Goal: Information Seeking & Learning: Learn about a topic

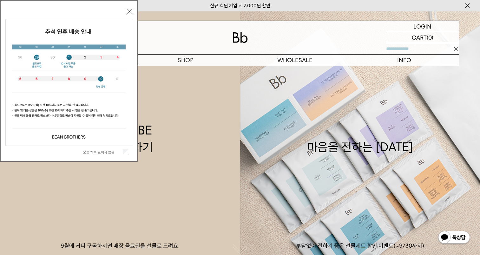
click at [107, 151] on label "오늘 하루 보이지 않음" at bounding box center [102, 152] width 38 height 4
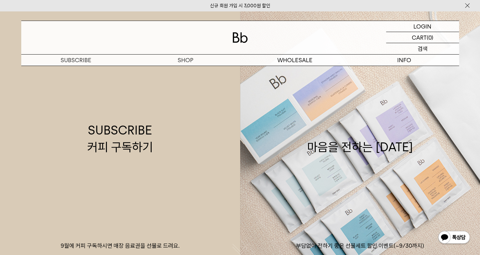
click at [425, 50] on p "검색" at bounding box center [423, 48] width 10 height 11
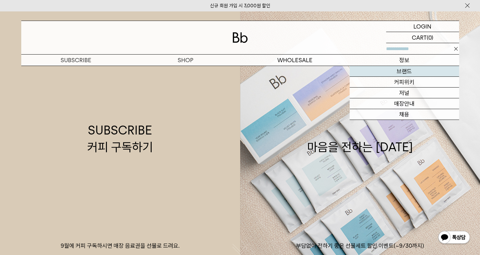
click at [409, 69] on link "브랜드" at bounding box center [404, 71] width 109 height 11
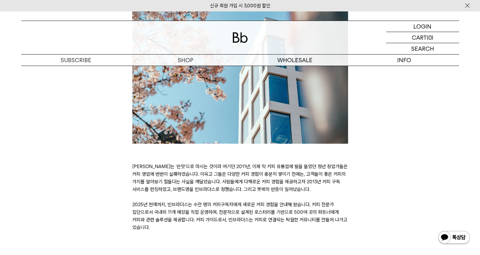
scroll to position [159, 0]
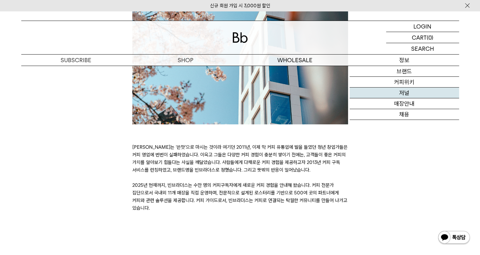
click at [412, 88] on link "저널" at bounding box center [404, 93] width 109 height 11
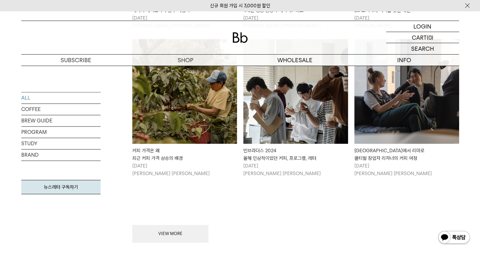
scroll to position [698, 0]
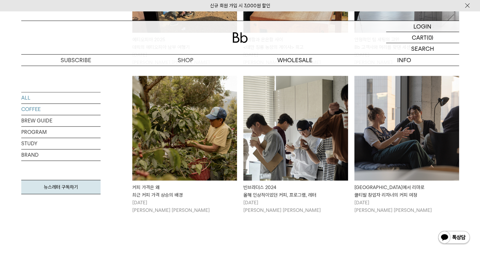
click at [48, 111] on link "COFFEE" at bounding box center [60, 109] width 79 height 11
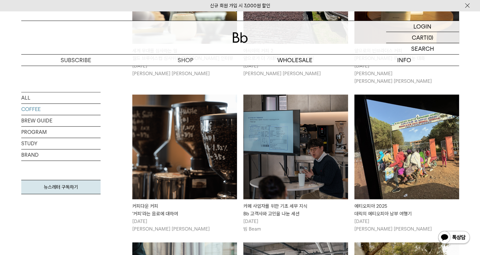
scroll to position [571, 0]
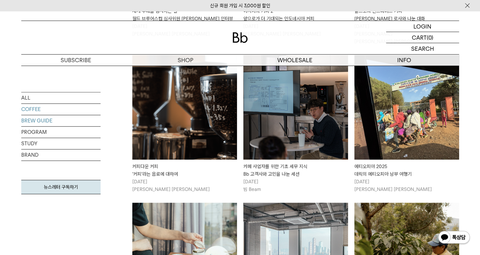
click at [43, 118] on link "BREW GUIDE" at bounding box center [60, 120] width 79 height 11
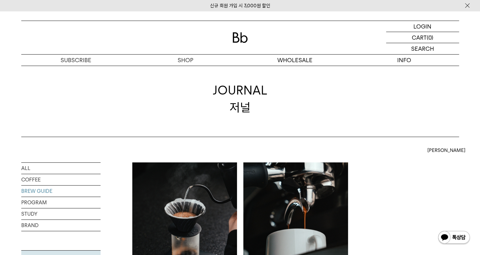
scroll to position [95, 0]
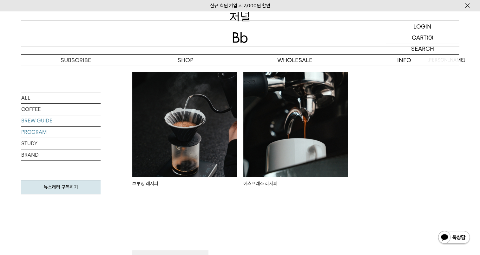
click at [46, 135] on link "PROGRAM" at bounding box center [60, 132] width 79 height 11
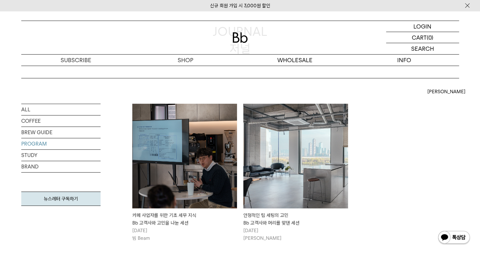
scroll to position [95, 0]
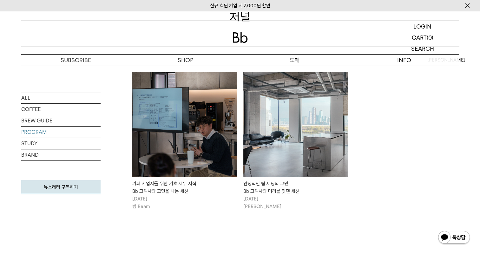
click at [297, 60] on p "도매" at bounding box center [294, 60] width 109 height 11
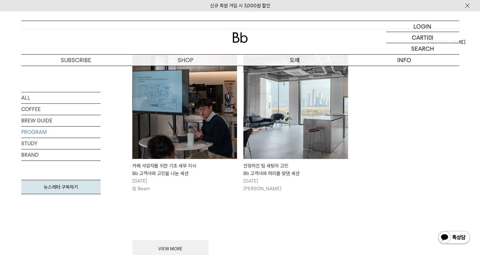
scroll to position [127, 0]
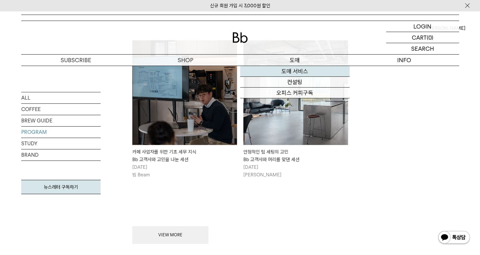
click at [293, 76] on link "도매 서비스" at bounding box center [294, 71] width 109 height 11
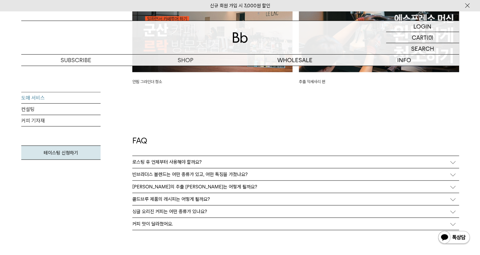
scroll to position [1618, 0]
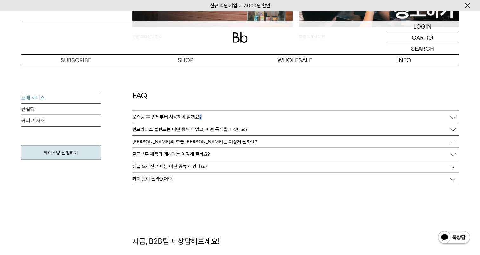
click at [199, 119] on p "로스팅 후 언제부터 사용해야 할까요?" at bounding box center [166, 117] width 69 height 6
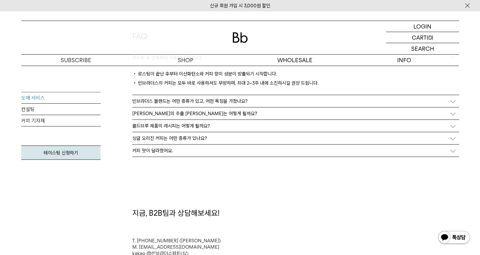
scroll to position [1681, 0]
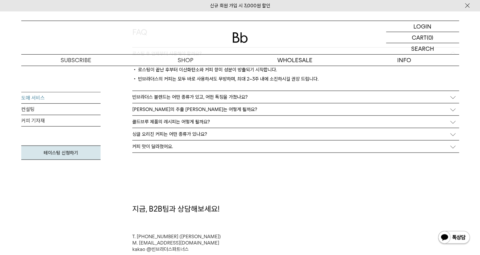
click at [203, 112] on p "[PERSON_NAME]의 추출 [PERSON_NAME]는 어떻게 될까요?" at bounding box center [194, 110] width 125 height 6
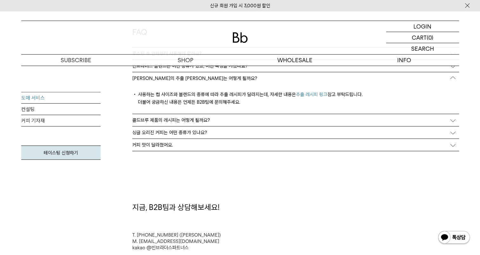
click at [177, 146] on div "커피 맛이 달라졌어요." at bounding box center [295, 145] width 327 height 12
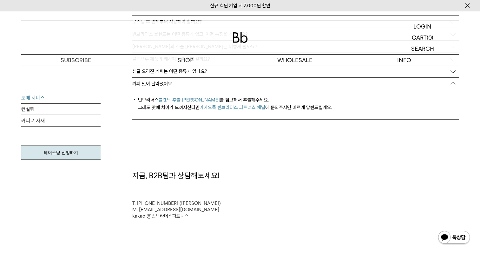
scroll to position [1745, 0]
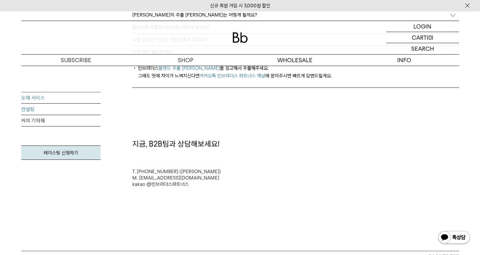
click at [69, 108] on link "컨설팅" at bounding box center [60, 109] width 79 height 11
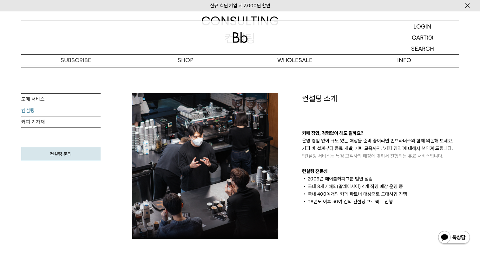
scroll to position [63, 0]
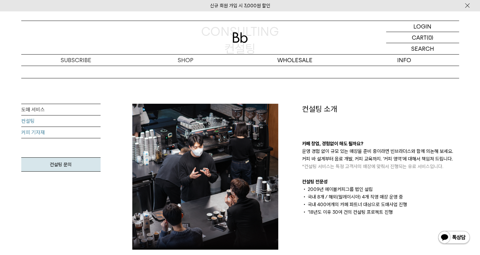
click at [60, 135] on link "커피 기자재" at bounding box center [60, 132] width 79 height 11
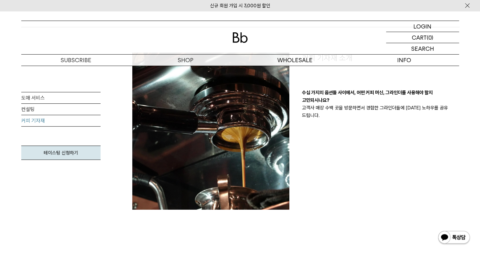
scroll to position [127, 0]
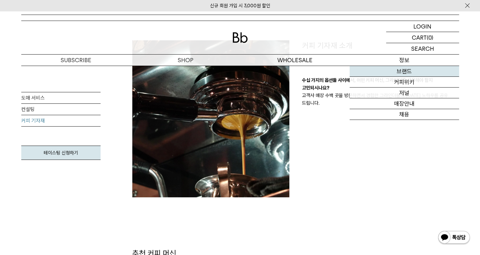
click at [411, 74] on link "브랜드" at bounding box center [404, 71] width 109 height 11
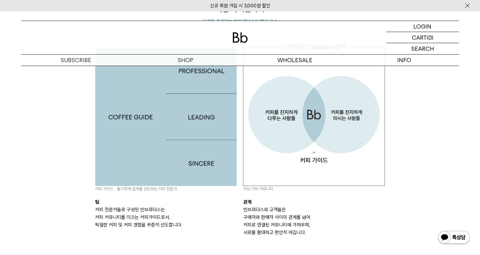
scroll to position [500, 0]
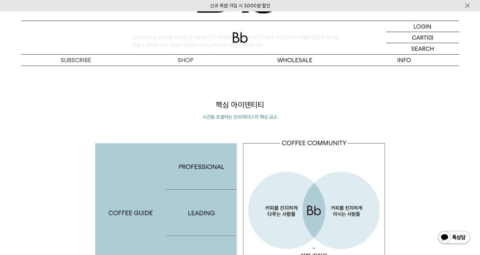
click at [466, 6] on img at bounding box center [467, 5] width 6 height 7
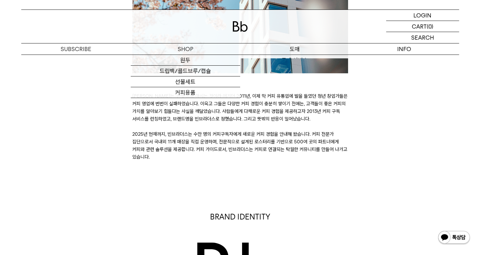
scroll to position [119, 0]
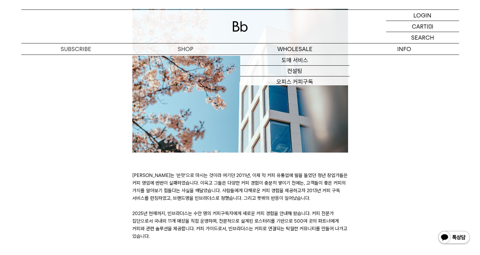
click at [240, 22] on img at bounding box center [240, 26] width 15 height 10
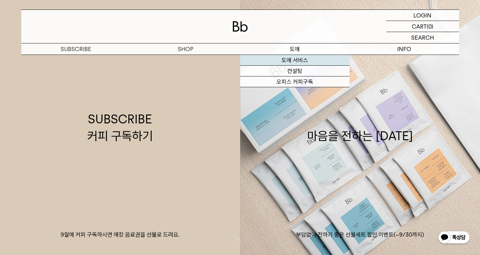
click at [304, 62] on link "도매 서비스" at bounding box center [294, 60] width 109 height 11
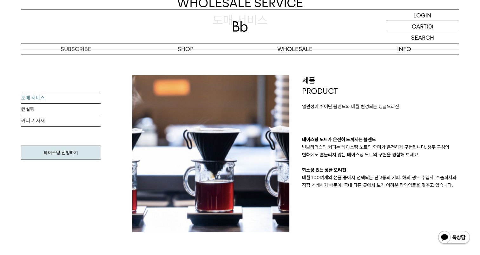
scroll to position [95, 0]
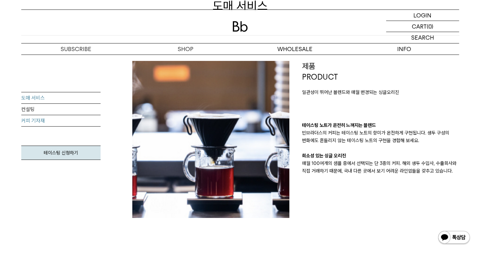
click at [52, 120] on link "커피 기자재" at bounding box center [60, 120] width 79 height 11
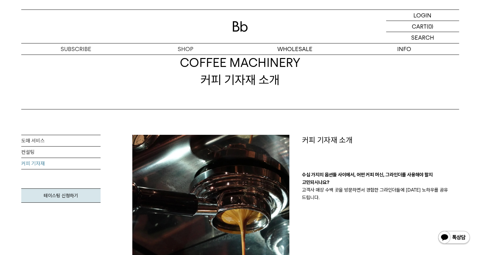
scroll to position [63, 0]
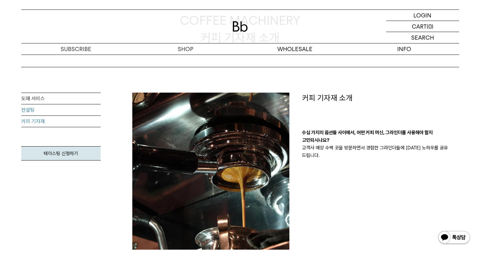
click at [38, 109] on link "컨설팅" at bounding box center [60, 109] width 79 height 11
